Goal: Communication & Community: Connect with others

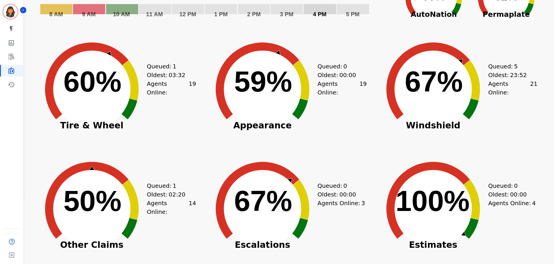
scroll to position [87, 0]
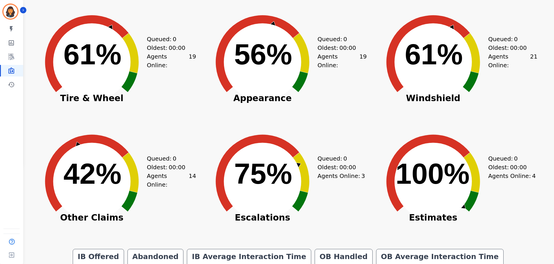
scroll to position [116, 0]
